Goal: Task Accomplishment & Management: Complete application form

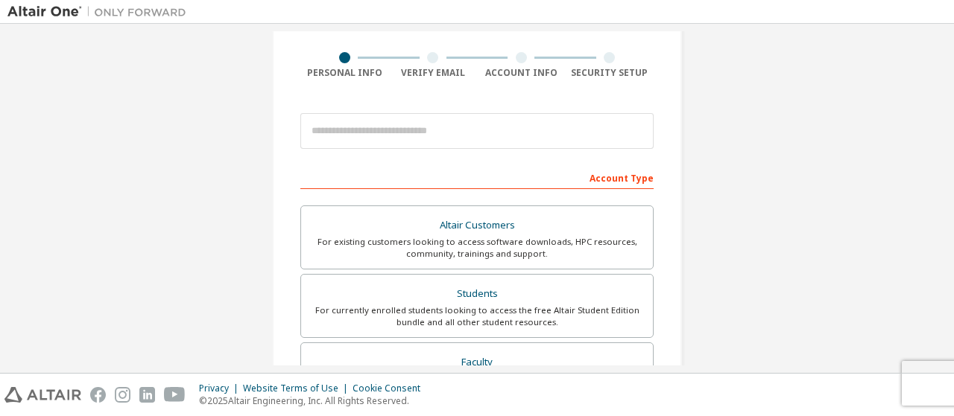
scroll to position [104, 0]
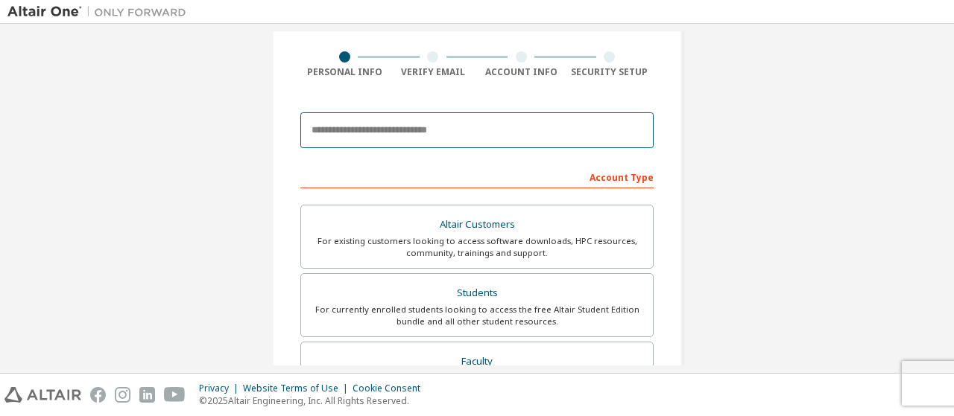
click at [368, 130] on input "email" at bounding box center [476, 130] width 353 height 36
type input "**********"
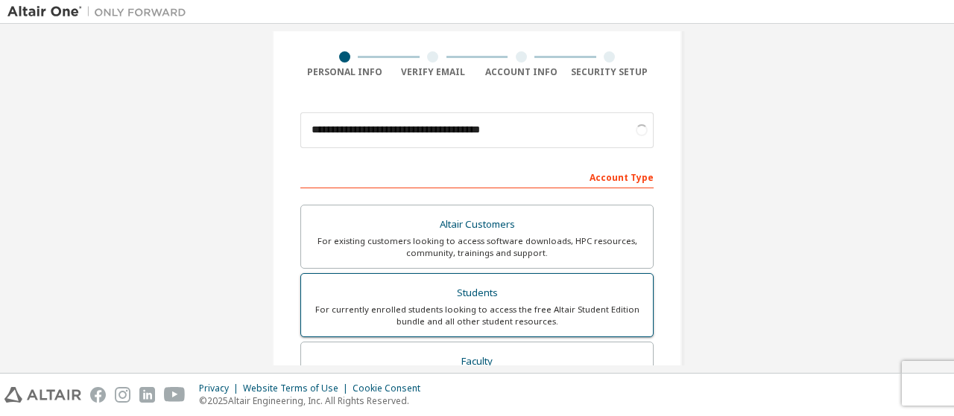
click at [490, 290] on div "Students" at bounding box center [477, 293] width 334 height 21
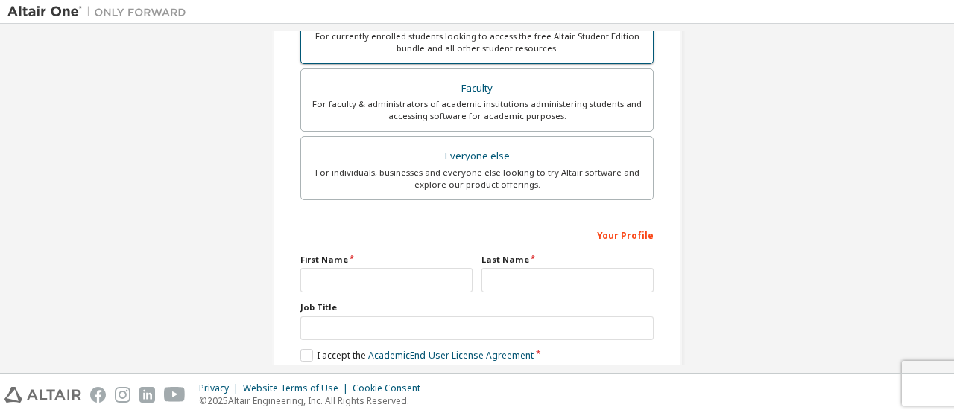
scroll to position [381, 0]
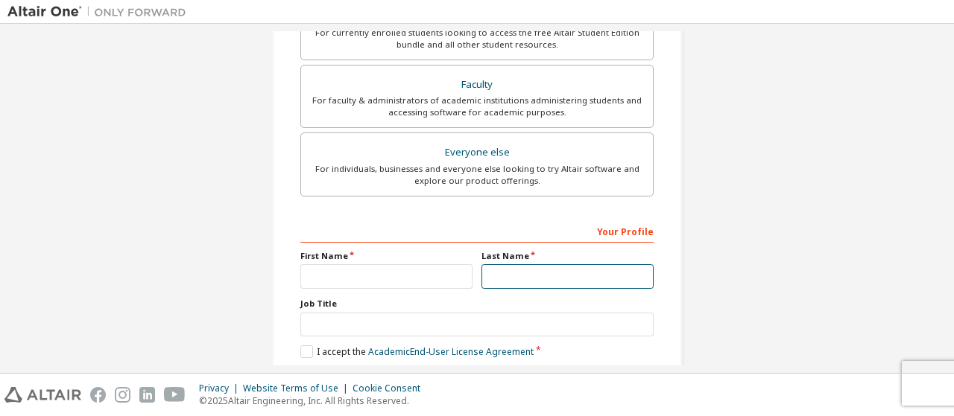
click at [481, 264] on input "text" at bounding box center [567, 276] width 172 height 25
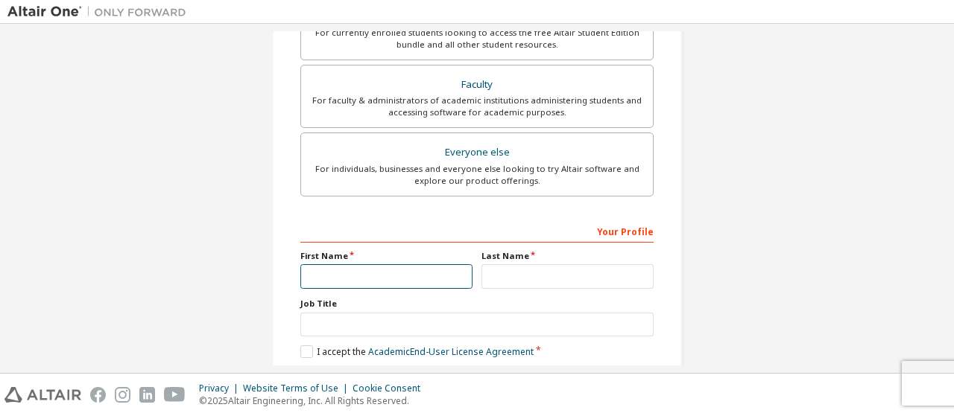
click at [449, 272] on input "text" at bounding box center [386, 276] width 172 height 25
type input "******"
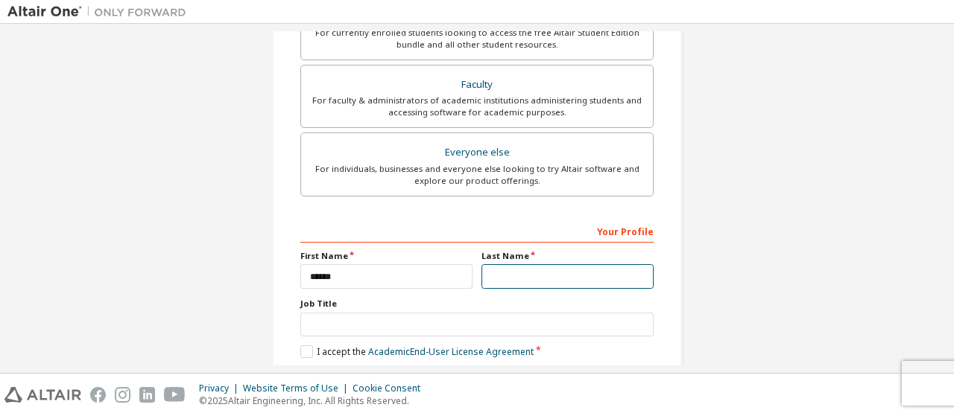
click at [513, 276] on input "text" at bounding box center [567, 276] width 172 height 25
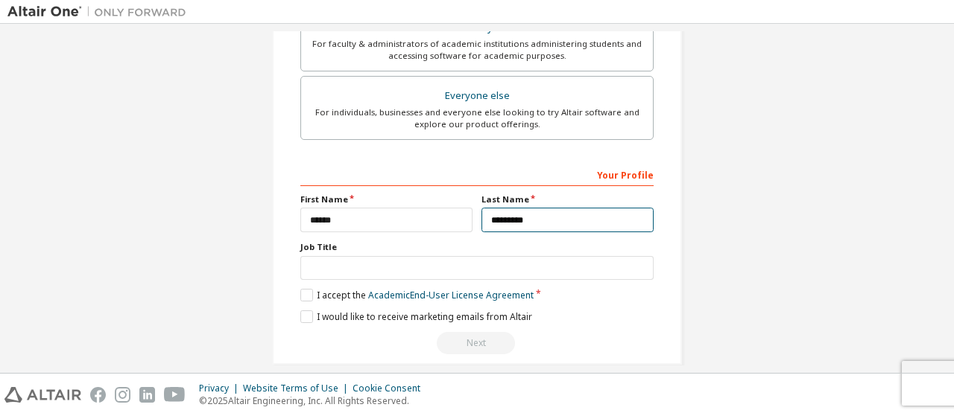
scroll to position [450, 0]
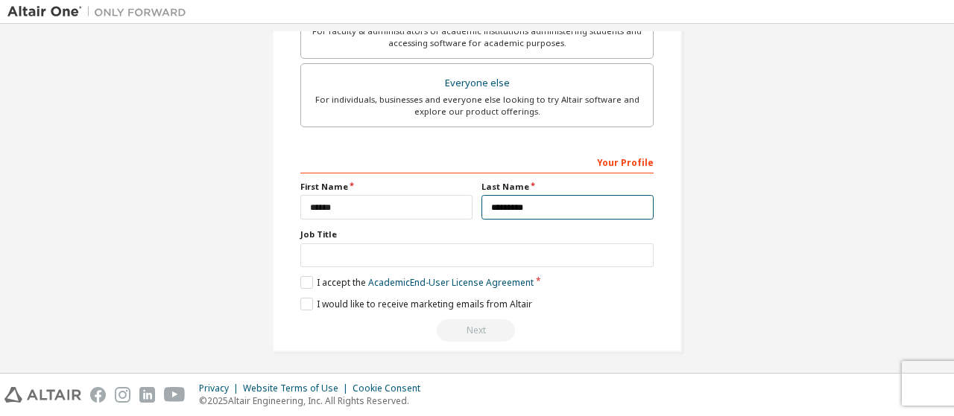
type input "*********"
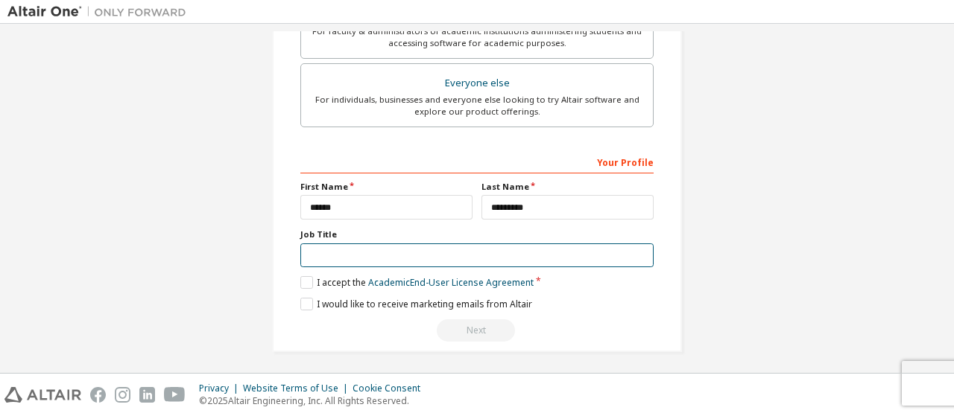
click at [373, 250] on input "text" at bounding box center [476, 256] width 353 height 25
type input "*******"
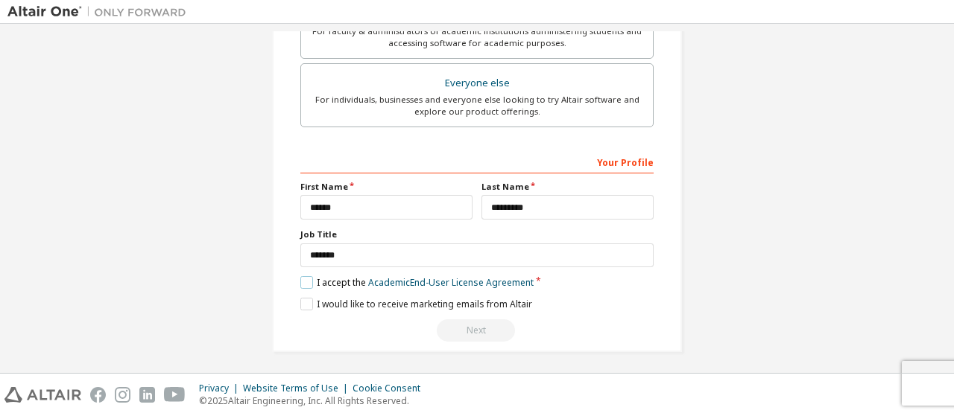
click at [304, 281] on label "I accept the Academic End-User License Agreement" at bounding box center [416, 282] width 233 height 13
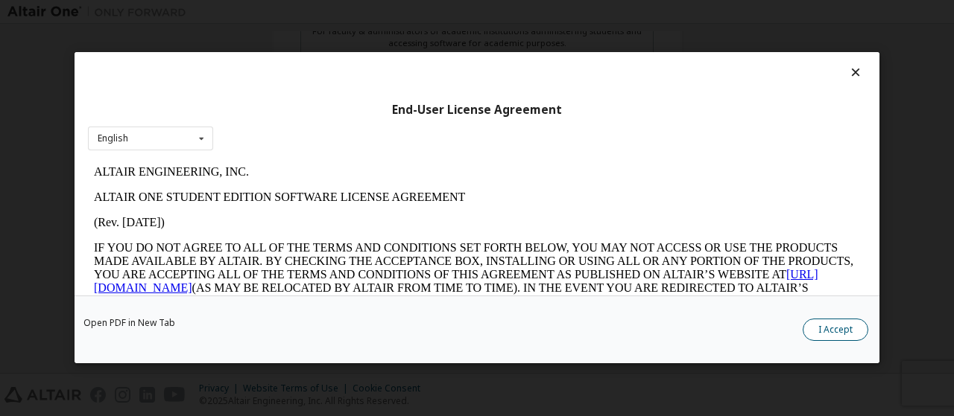
scroll to position [0, 0]
click at [855, 327] on button "I Accept" at bounding box center [835, 331] width 66 height 22
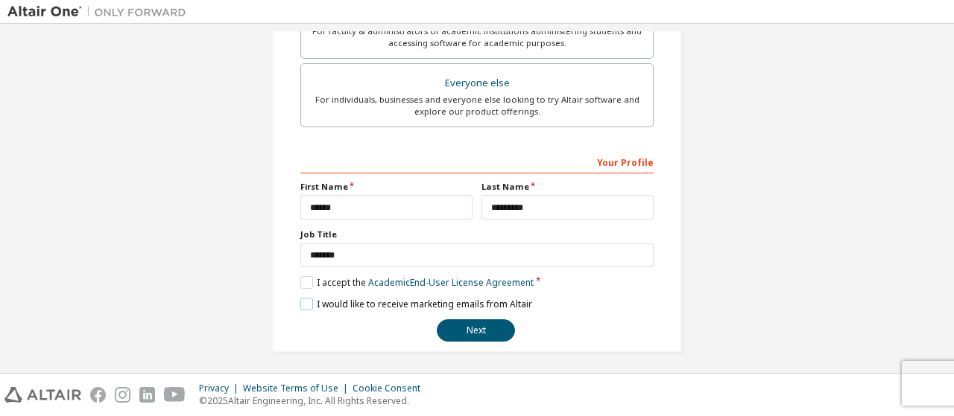
click at [302, 303] on label "I would like to receive marketing emails from Altair" at bounding box center [416, 304] width 232 height 13
click at [489, 320] on button "Next" at bounding box center [476, 331] width 78 height 22
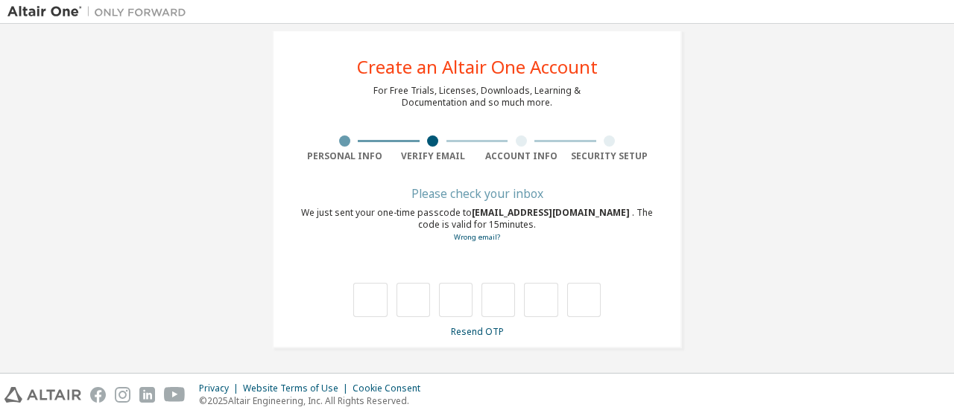
type input "*"
click at [410, 296] on input "*" at bounding box center [413, 300] width 34 height 34
click at [410, 296] on input "text" at bounding box center [413, 300] width 34 height 34
type input "*"
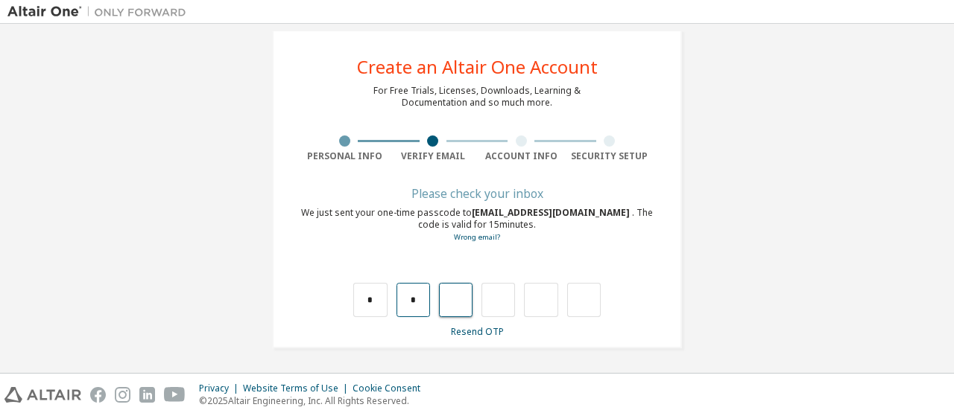
type input "*"
